Goal: Task Accomplishment & Management: Use online tool/utility

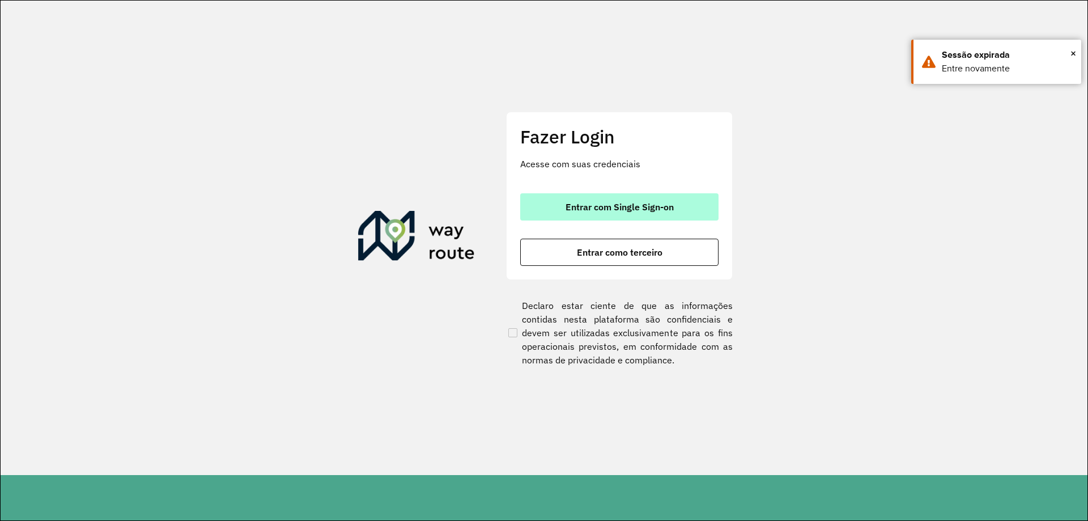
click at [611, 202] on span "Entrar com Single Sign-on" at bounding box center [619, 206] width 108 height 9
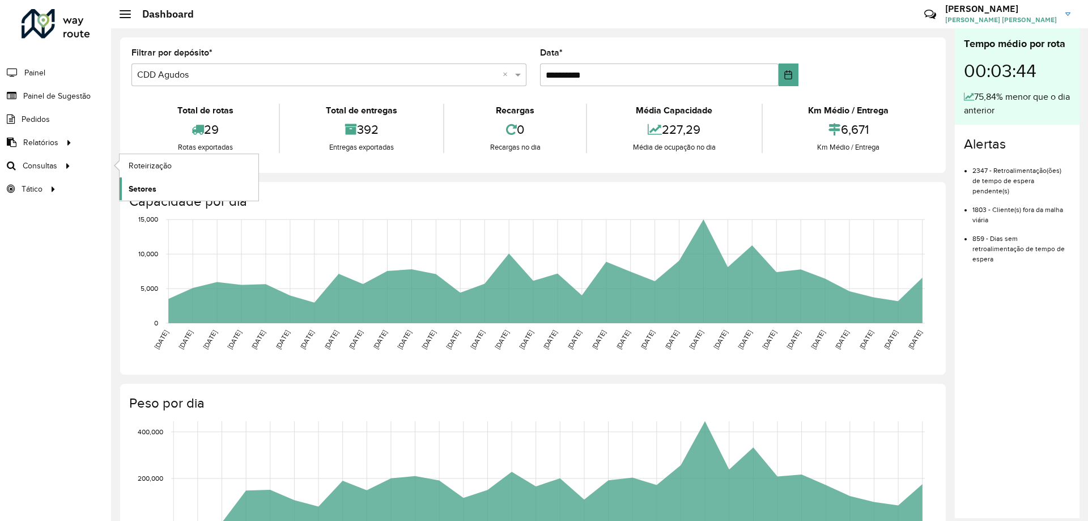
click at [144, 193] on span "Setores" at bounding box center [143, 189] width 28 height 12
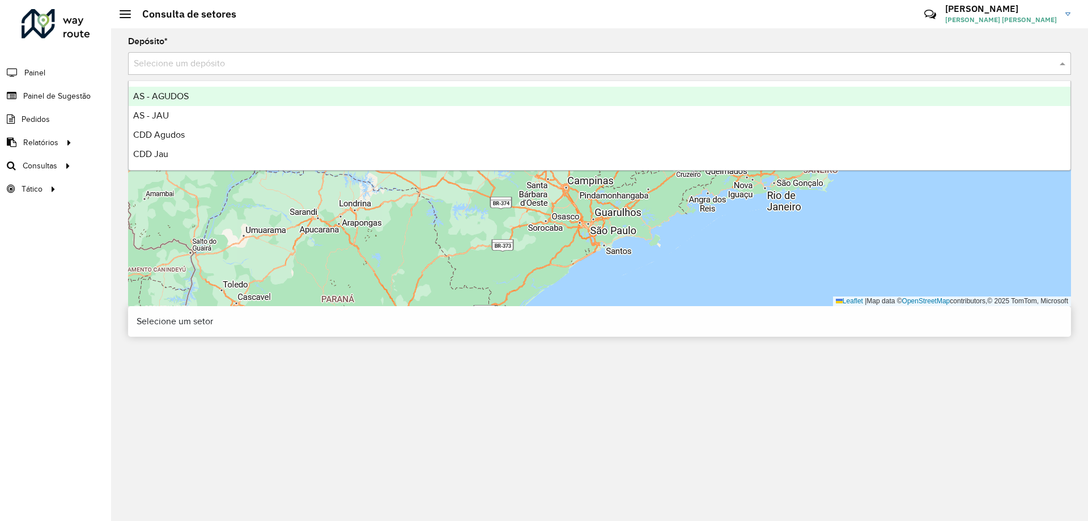
click at [241, 73] on div "Selecione um depósito" at bounding box center [599, 63] width 943 height 23
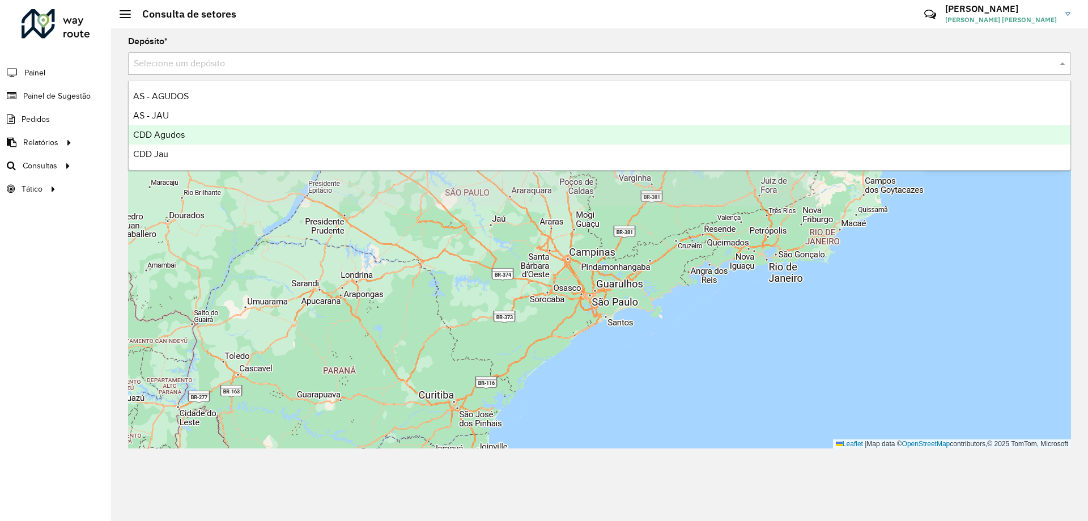
click at [189, 130] on div "CDD Agudos" at bounding box center [599, 134] width 941 height 19
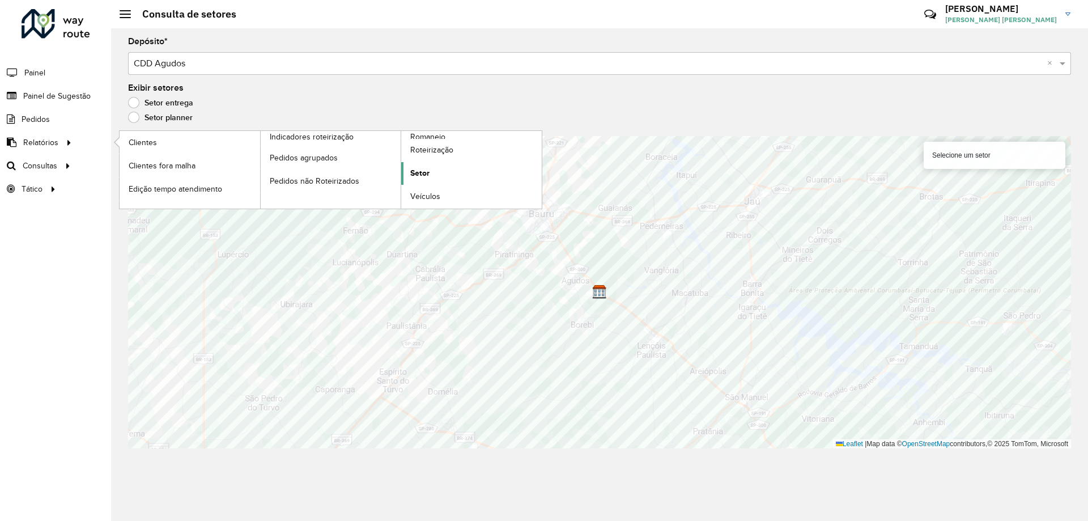
click at [424, 174] on span "Setor" at bounding box center [419, 173] width 19 height 12
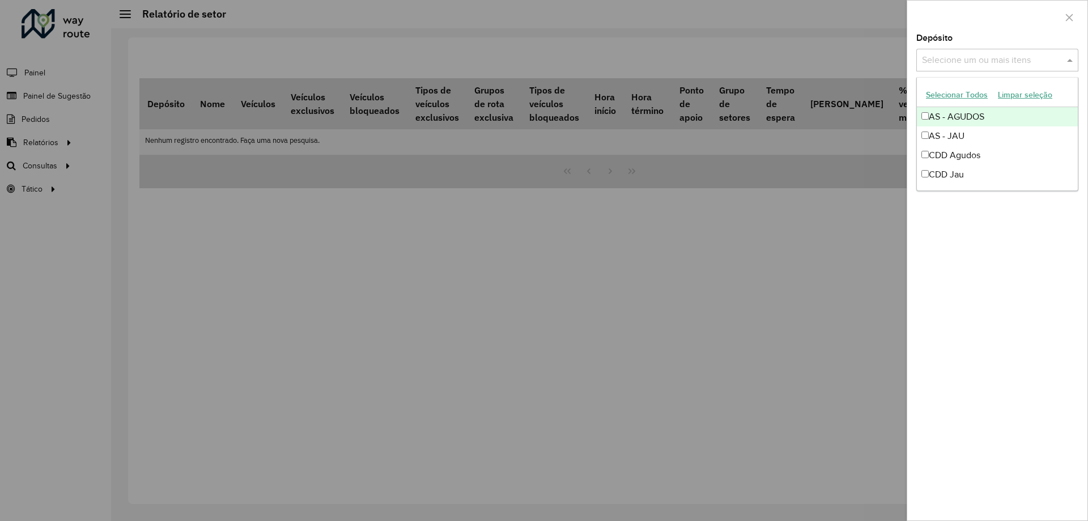
click at [985, 68] on div "Selecione um ou mais itens" at bounding box center [997, 60] width 162 height 23
click at [945, 159] on div "CDD Agudos" at bounding box center [997, 155] width 161 height 19
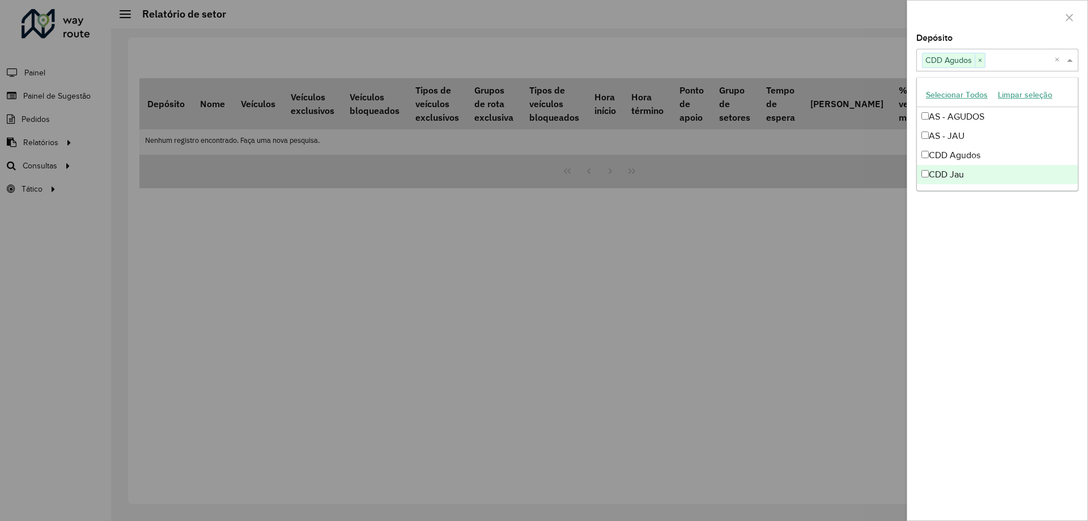
click at [939, 282] on div "Depósito Selecione um ou mais itens CDD Agudos × × Grupo de Depósito Selecione …" at bounding box center [997, 277] width 180 height 486
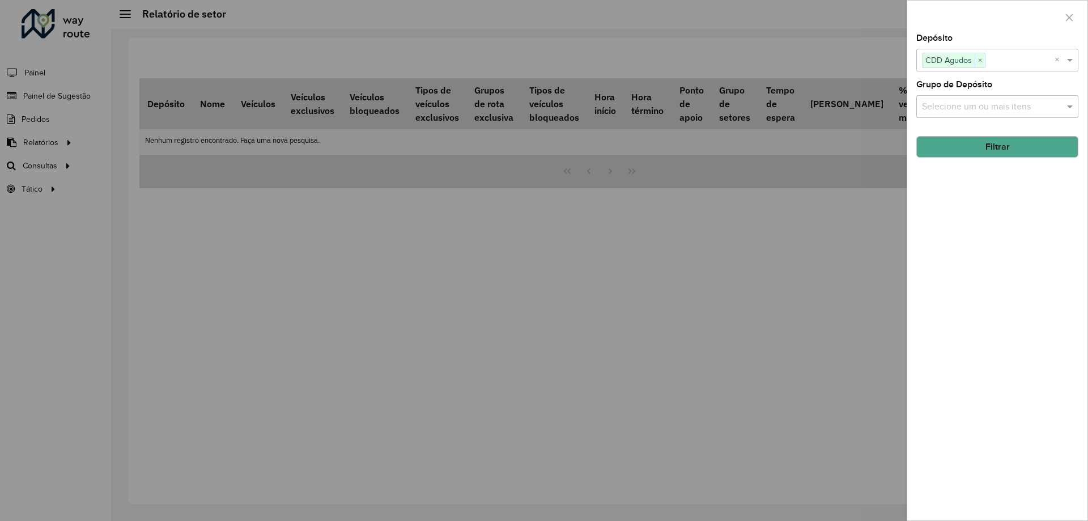
click at [944, 150] on button "Filtrar" at bounding box center [997, 147] width 162 height 22
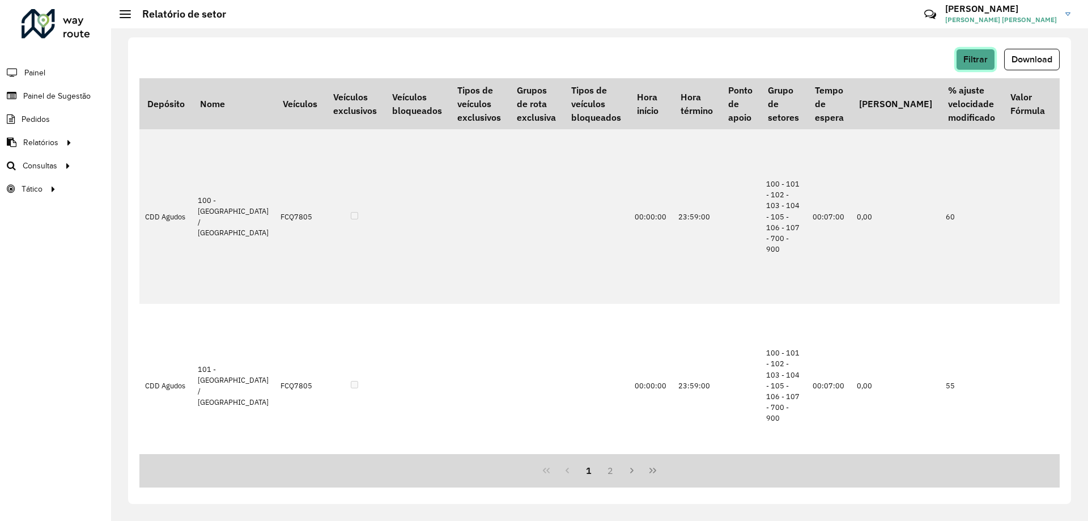
click at [973, 58] on span "Filtrar" at bounding box center [975, 59] width 24 height 10
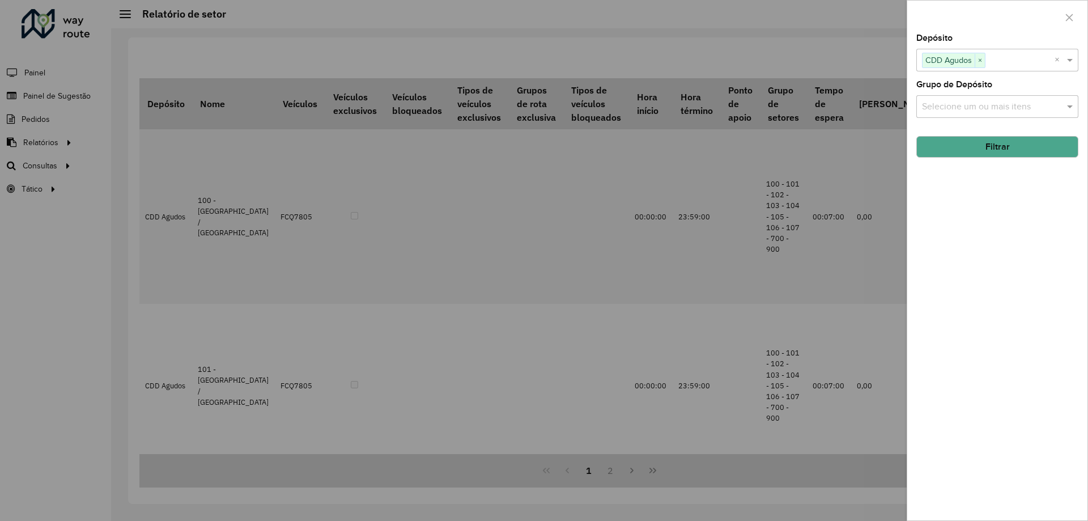
click at [327, 18] on div at bounding box center [544, 260] width 1088 height 521
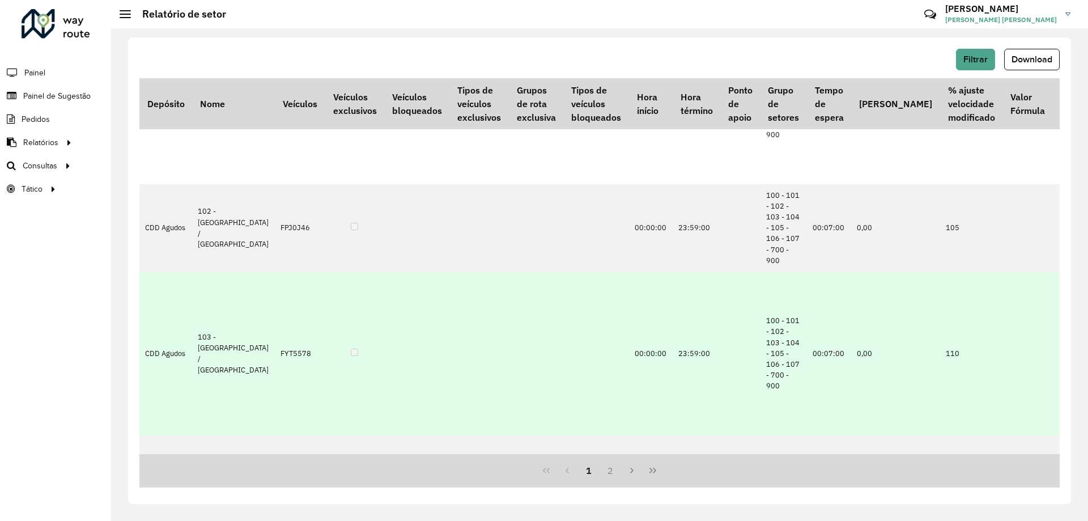
scroll to position [397, 0]
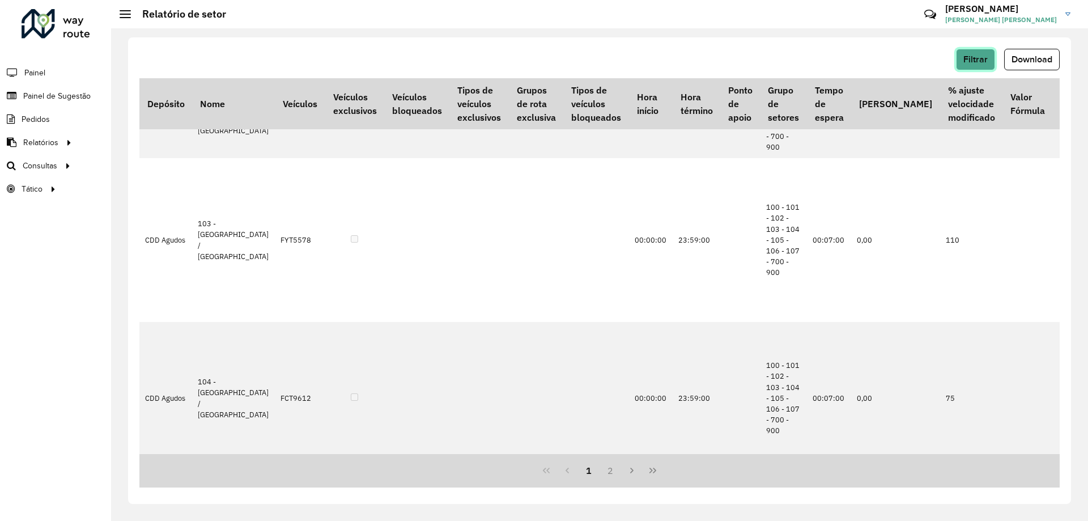
click at [982, 63] on span "Filtrar" at bounding box center [975, 59] width 24 height 10
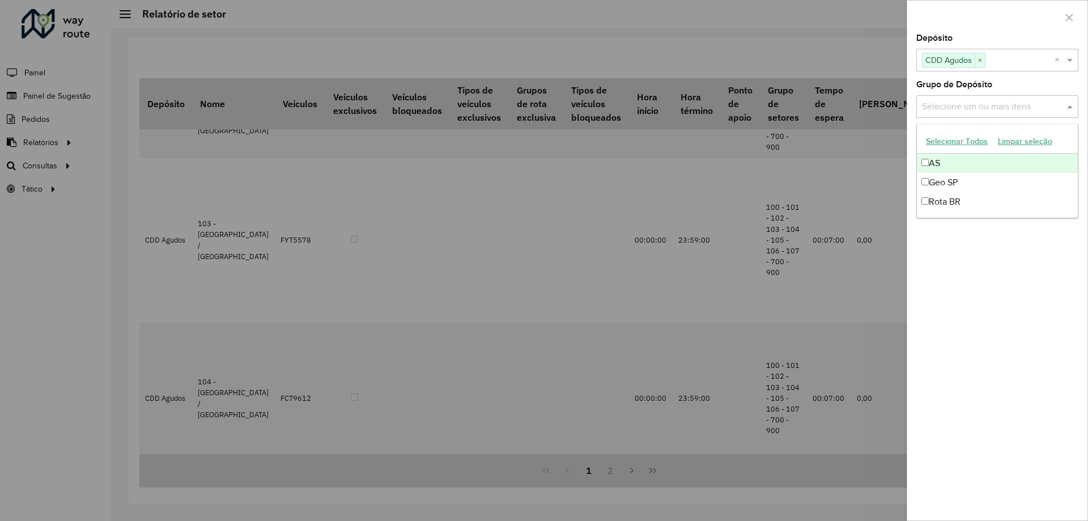
click at [949, 105] on input "text" at bounding box center [991, 107] width 145 height 14
click at [949, 89] on label "Grupo de Depósito" at bounding box center [954, 85] width 76 height 14
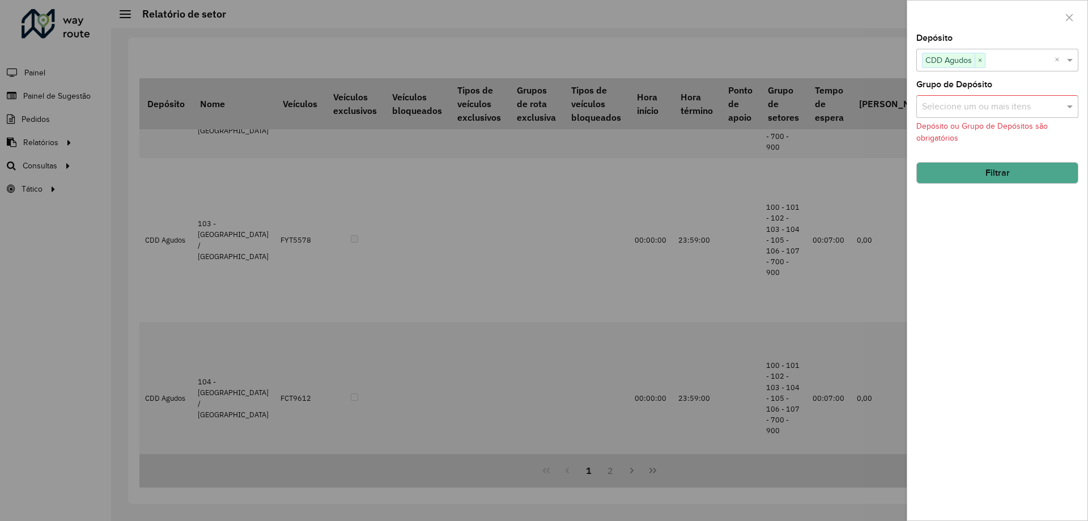
click at [945, 174] on button "Filtrar" at bounding box center [997, 173] width 162 height 22
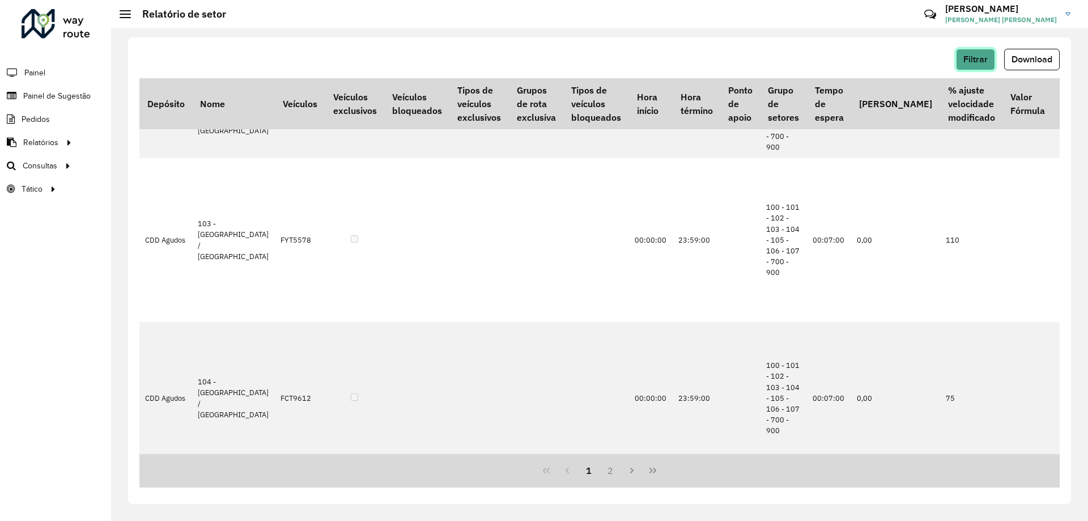
click at [961, 67] on button "Filtrar" at bounding box center [975, 60] width 39 height 22
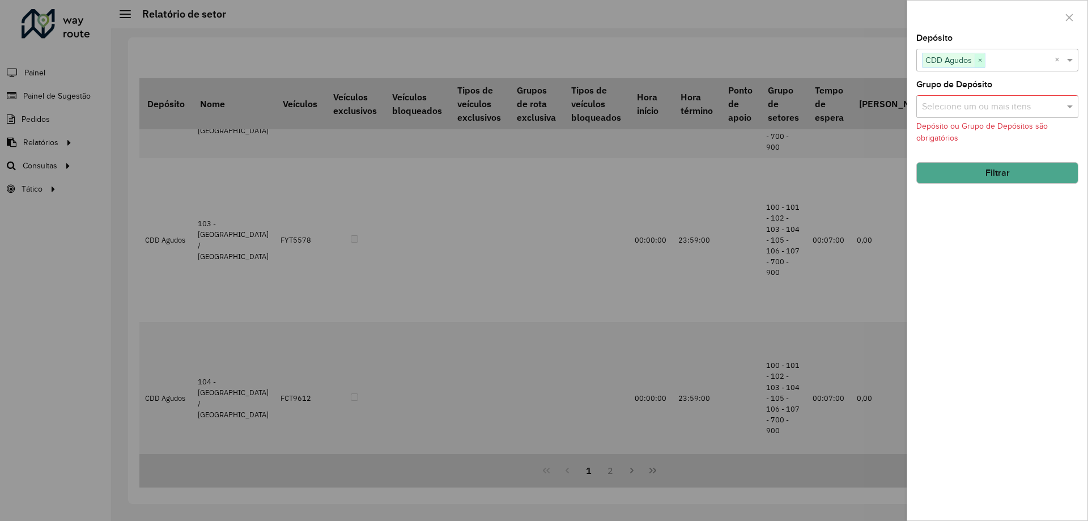
click at [981, 66] on span "×" at bounding box center [979, 61] width 10 height 14
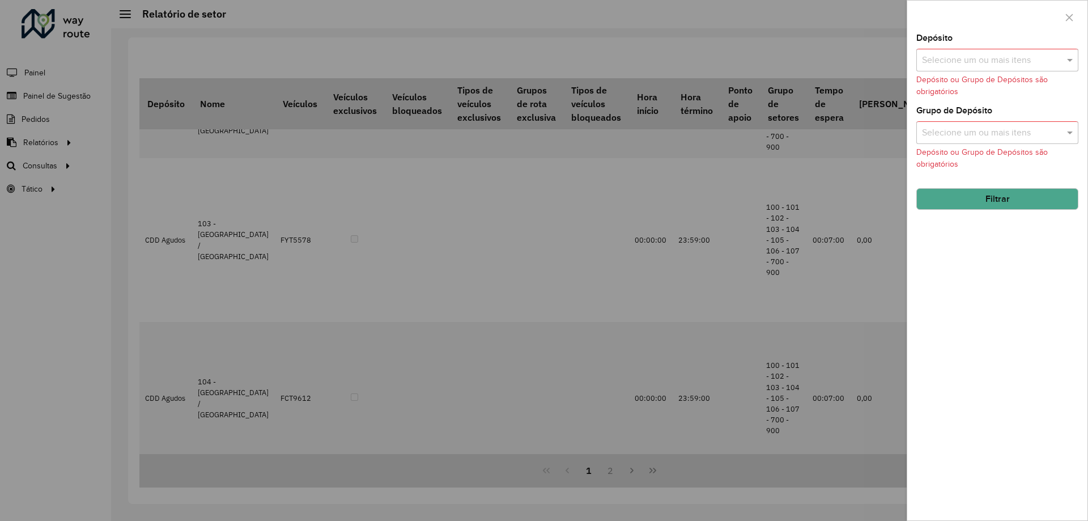
click at [1081, 18] on div at bounding box center [997, 17] width 180 height 33
click at [1076, 17] on button "button" at bounding box center [1069, 17] width 18 height 18
